Goal: Information Seeking & Learning: Learn about a topic

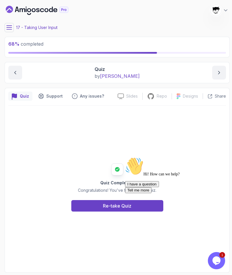
click at [220, 157] on div "Chat attention grabber" at bounding box center [176, 157] width 103 height 0
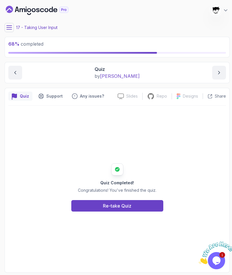
click at [211, 258] on img at bounding box center [217, 253] width 36 height 23
click at [211, 258] on div "Close Chat This icon closes the chat window." at bounding box center [216, 261] width 17 height 7
click at [199, 260] on icon "Close" at bounding box center [199, 262] width 0 height 5
click at [9, 31] on button at bounding box center [9, 27] width 9 height 9
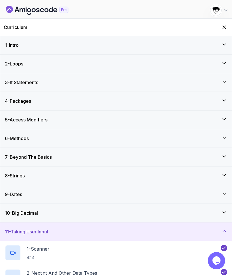
scroll to position [194, 0]
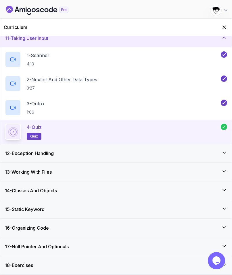
click at [29, 191] on h3 "14 - Classes And Objects" at bounding box center [31, 190] width 52 height 7
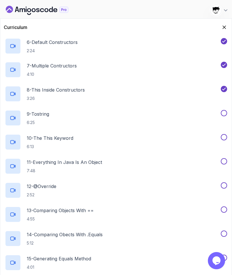
scroll to position [413, 0]
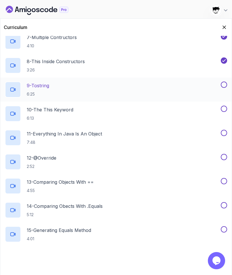
click at [49, 92] on p "6:25" at bounding box center [38, 94] width 22 height 6
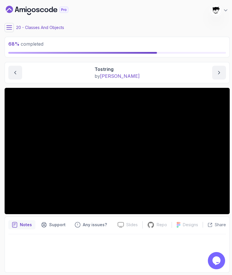
click at [6, 29] on button at bounding box center [9, 27] width 9 height 9
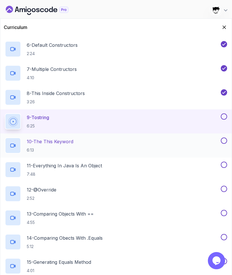
scroll to position [390, 0]
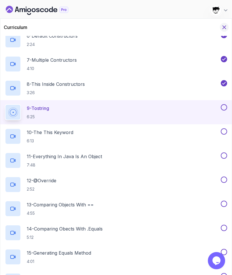
click at [225, 26] on icon "Hide Curriculum for mobile" at bounding box center [224, 27] width 6 height 6
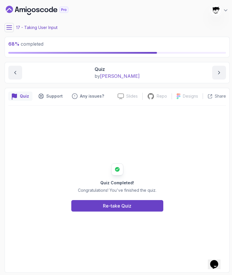
click at [10, 25] on icon at bounding box center [9, 28] width 6 height 6
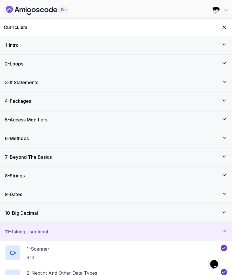
scroll to position [194, 0]
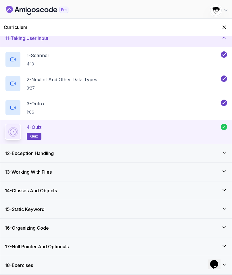
click at [41, 186] on div "14 - Classes And Objects" at bounding box center [115, 191] width 231 height 18
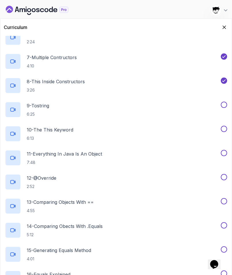
scroll to position [410, 0]
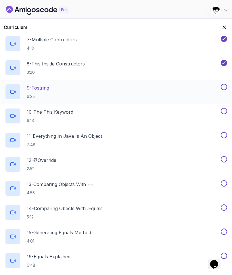
click at [34, 95] on p "6:25" at bounding box center [38, 97] width 22 height 6
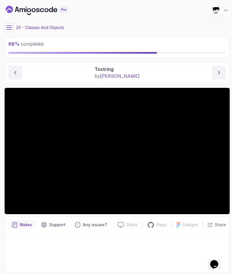
click at [12, 26] on button at bounding box center [9, 27] width 9 height 9
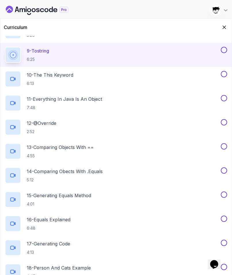
scroll to position [433, 0]
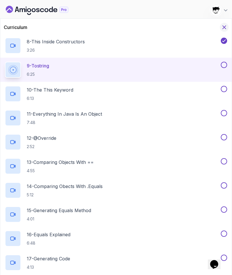
click at [224, 30] on button "Hide Curriculum for mobile" at bounding box center [224, 27] width 9 height 9
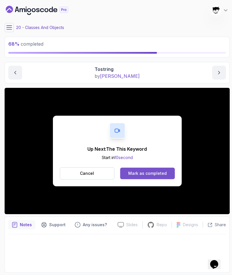
click at [140, 173] on div "Mark as completed" at bounding box center [147, 174] width 39 height 6
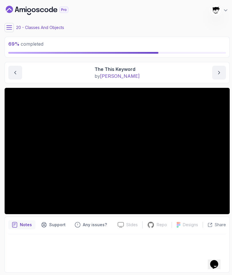
click at [12, 27] on button at bounding box center [9, 27] width 9 height 9
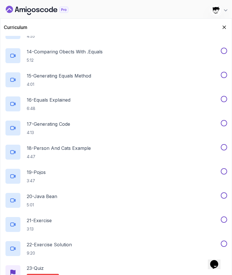
scroll to position [583, 0]
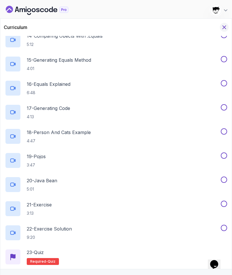
click at [223, 29] on icon "Hide Curriculum for mobile" at bounding box center [224, 27] width 6 height 6
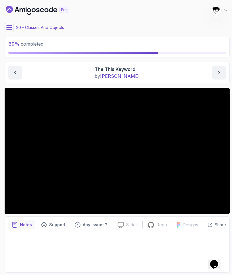
click at [9, 24] on button at bounding box center [9, 27] width 9 height 9
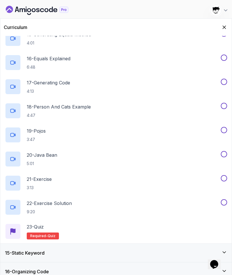
scroll to position [652, 0]
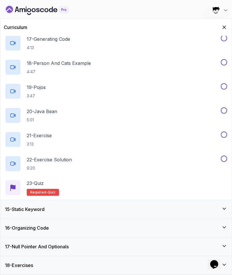
click at [228, 25] on div "Curriculum" at bounding box center [115, 27] width 231 height 17
click at [227, 26] on button "Hide Curriculum for mobile" at bounding box center [224, 27] width 9 height 9
